Goal: Check status: Check status

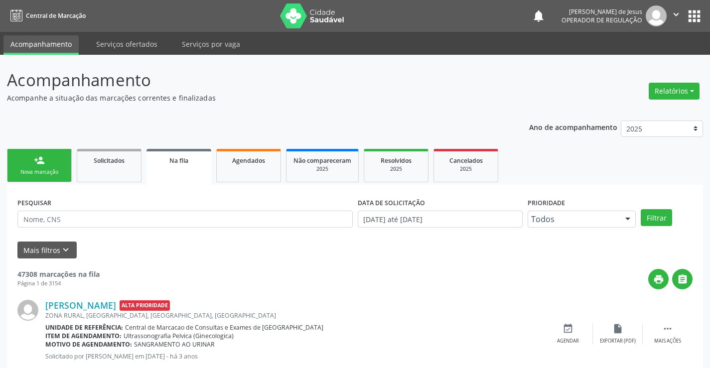
click at [254, 175] on link "Agendados" at bounding box center [248, 165] width 65 height 33
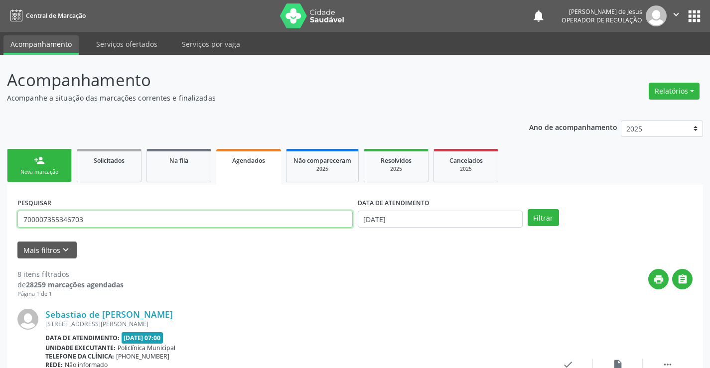
click at [210, 219] on input "700007355346703" at bounding box center [184, 219] width 335 height 17
type input "708205679170440"
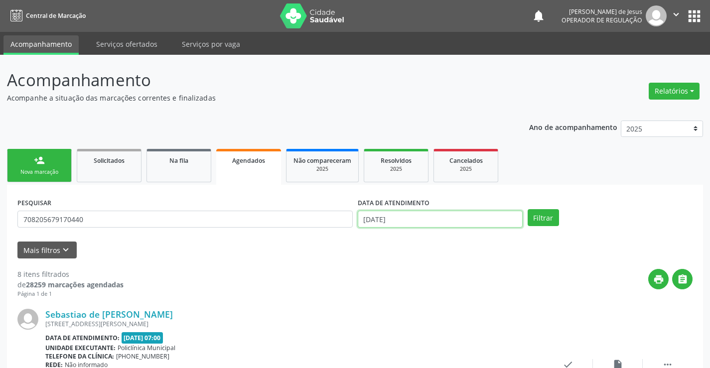
click at [479, 218] on input "[DATE]" at bounding box center [440, 219] width 165 height 17
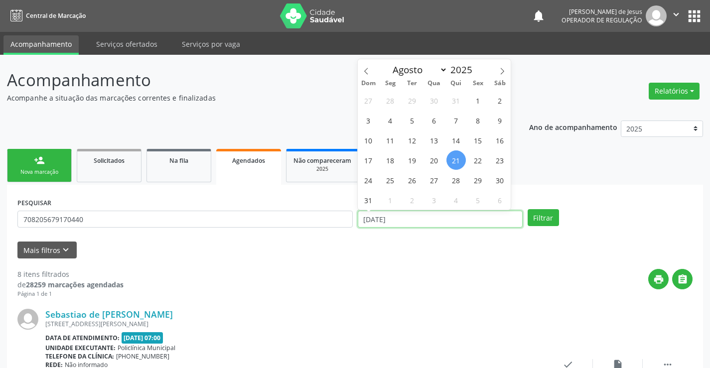
click at [479, 218] on input "[DATE]" at bounding box center [440, 219] width 165 height 17
click at [548, 218] on button "Filtrar" at bounding box center [542, 217] width 31 height 17
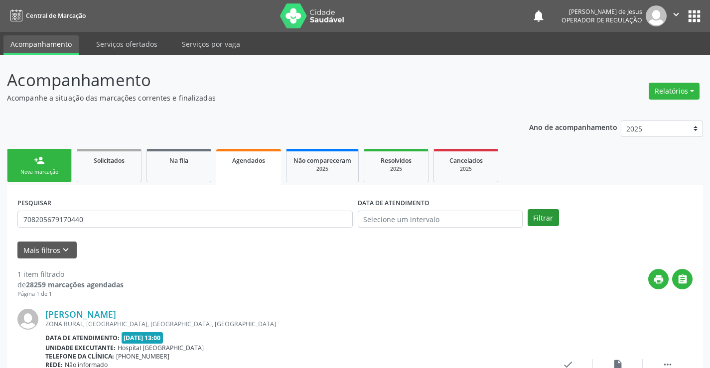
scroll to position [91, 0]
